Goal: Information Seeking & Learning: Check status

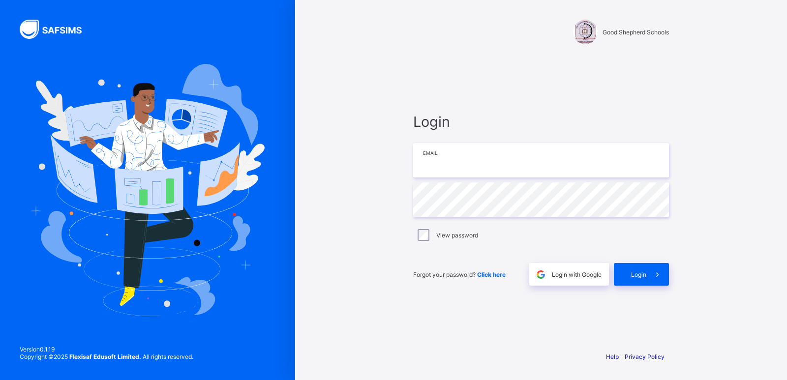
click at [470, 169] on input "email" at bounding box center [541, 160] width 256 height 34
click at [430, 167] on input "email" at bounding box center [541, 160] width 256 height 34
paste input "**********"
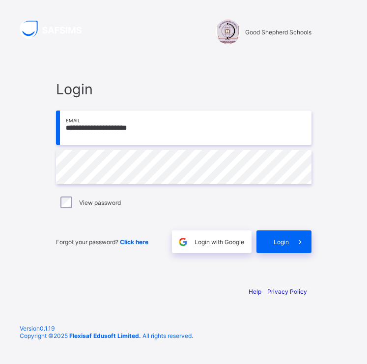
type input "**********"
click at [270, 247] on div "Login" at bounding box center [284, 242] width 55 height 23
type input "**********"
click at [308, 244] on span at bounding box center [300, 242] width 23 height 23
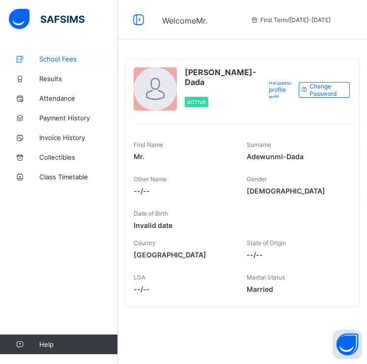
click at [69, 59] on span "School Fees" at bounding box center [78, 59] width 79 height 8
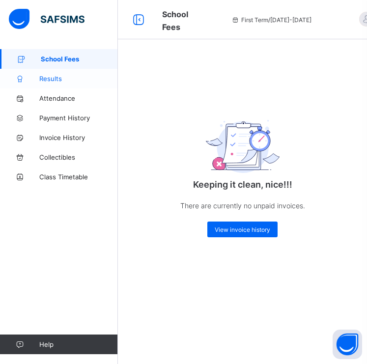
click at [52, 78] on span "Results" at bounding box center [78, 79] width 79 height 8
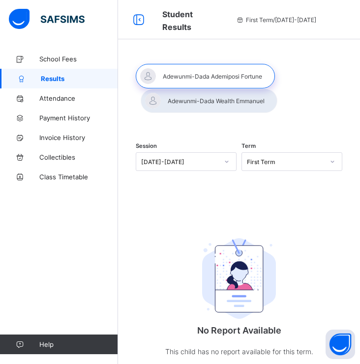
click at [185, 163] on div "[DATE]-[DATE]" at bounding box center [179, 161] width 77 height 7
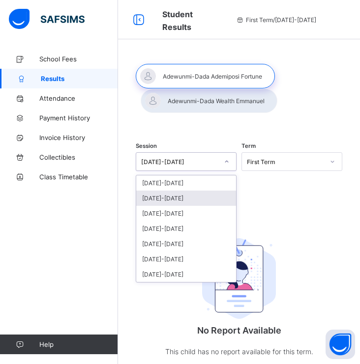
click at [166, 202] on div "[DATE]-[DATE]" at bounding box center [186, 198] width 100 height 15
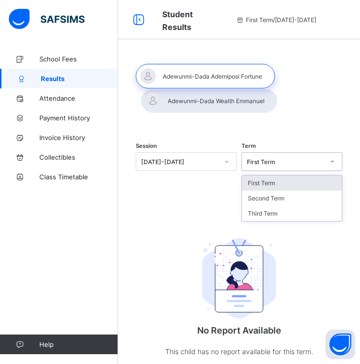
click at [274, 160] on div "First Term" at bounding box center [285, 161] width 77 height 7
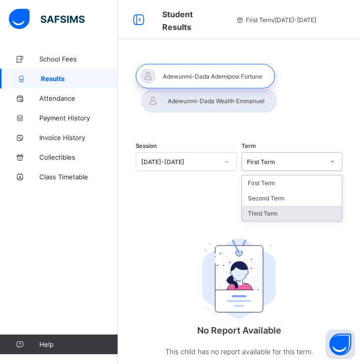
click at [272, 213] on div "Third Term" at bounding box center [292, 213] width 100 height 15
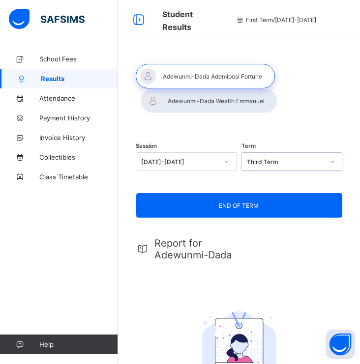
click at [212, 101] on div at bounding box center [209, 101] width 137 height 25
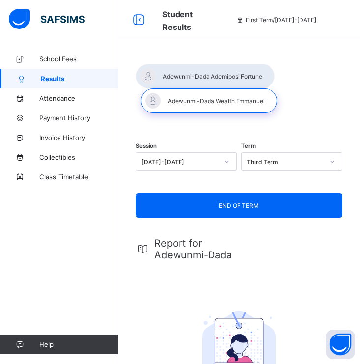
click at [214, 77] on div at bounding box center [205, 76] width 139 height 25
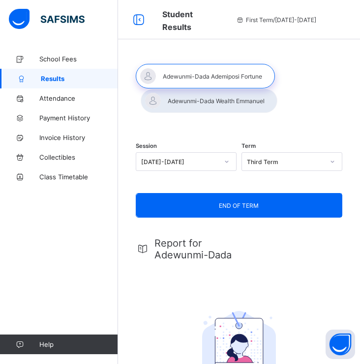
click at [226, 205] on span "END OF TERM" at bounding box center [239, 205] width 40 height 7
click at [236, 104] on div at bounding box center [209, 101] width 137 height 25
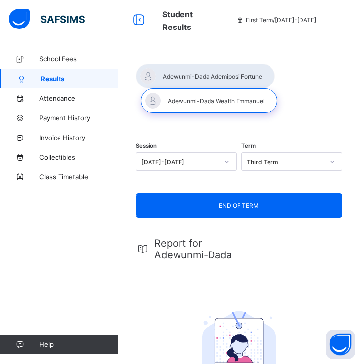
click at [213, 79] on div at bounding box center [205, 76] width 139 height 25
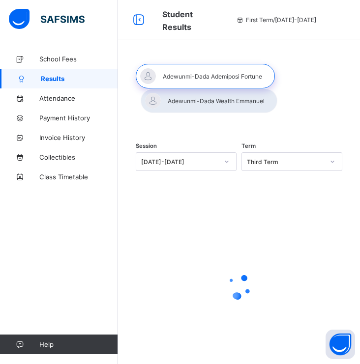
click at [209, 94] on div at bounding box center [209, 101] width 137 height 25
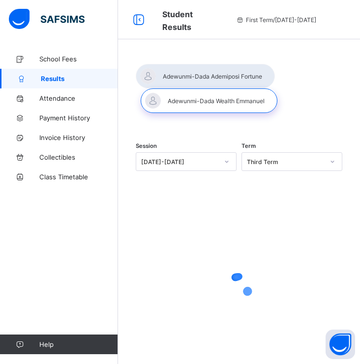
click at [218, 79] on div at bounding box center [205, 76] width 139 height 25
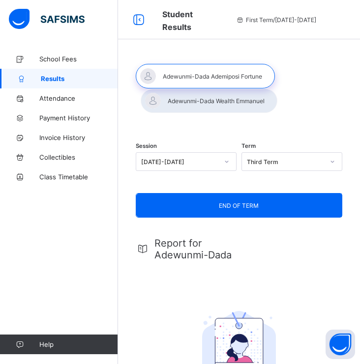
click at [229, 111] on div at bounding box center [209, 101] width 137 height 25
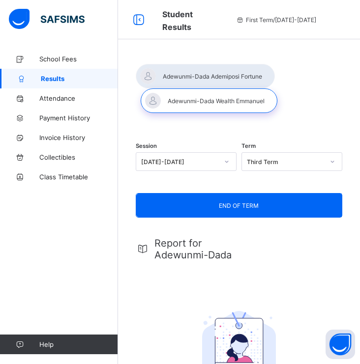
click at [230, 79] on div at bounding box center [205, 76] width 139 height 25
